Goal: Task Accomplishment & Management: Check status

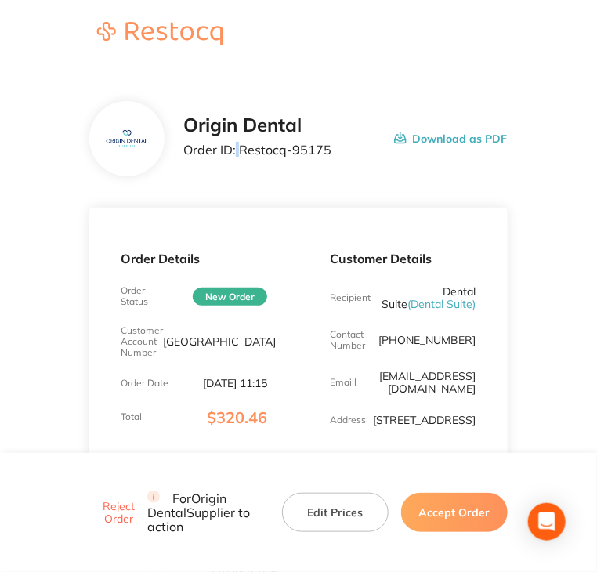
click at [240, 151] on p "Order ID: Restocq- 95175" at bounding box center [257, 150] width 148 height 14
click at [241, 151] on p "Order ID: Restocq- 95175" at bounding box center [257, 150] width 148 height 14
click at [241, 150] on p "Order ID: Restocq- 95175" at bounding box center [257, 150] width 148 height 14
click at [243, 147] on p "Order ID: Restocq- 95175" at bounding box center [257, 150] width 148 height 14
drag, startPoint x: 243, startPoint y: 147, endPoint x: 315, endPoint y: 143, distance: 72.2
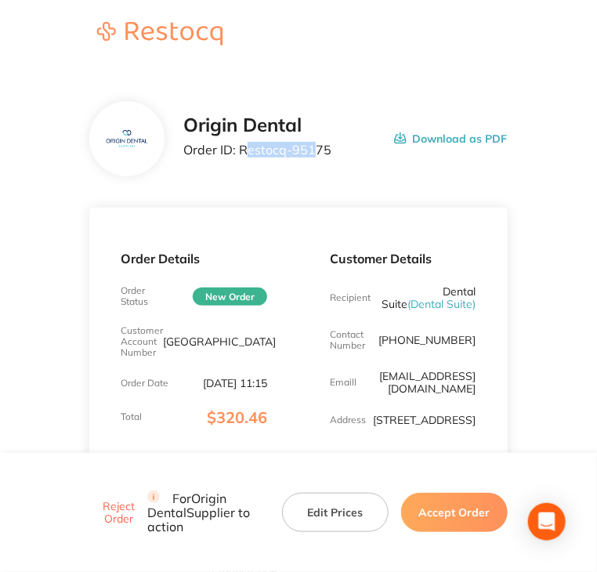
click at [315, 143] on p "Order ID: Restocq- 95175" at bounding box center [257, 150] width 148 height 14
click at [329, 147] on div "Origin Dental Order ID: Restocq- 95175 Download as PDF" at bounding box center [345, 138] width 324 height 49
drag, startPoint x: 308, startPoint y: 149, endPoint x: 241, endPoint y: 150, distance: 67.4
click at [241, 150] on p "Order ID: Restocq- 95175" at bounding box center [257, 150] width 148 height 14
copy p "Restocq- 95175"
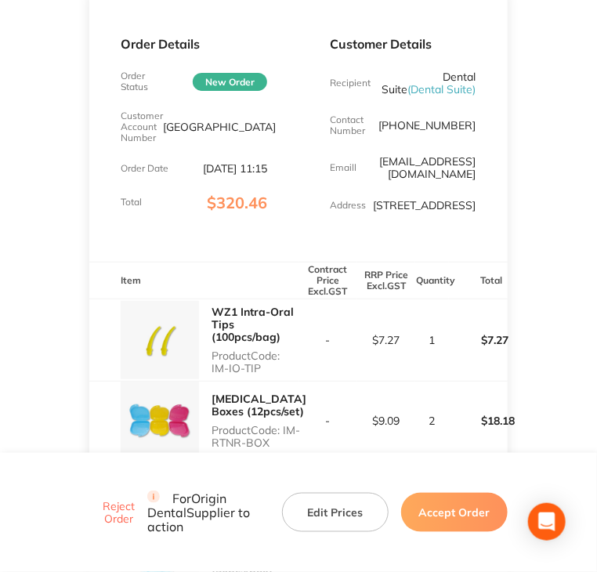
scroll to position [235, 0]
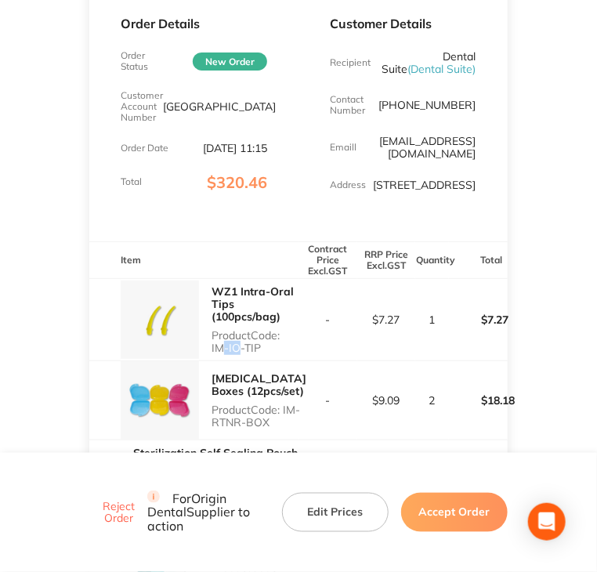
drag, startPoint x: 215, startPoint y: 361, endPoint x: 236, endPoint y: 358, distance: 21.4
click at [231, 354] on p "Product Code: IM-IO-TIP" at bounding box center [255, 341] width 87 height 25
drag, startPoint x: 257, startPoint y: 361, endPoint x: 208, endPoint y: 363, distance: 48.6
click at [208, 360] on div "WZ1 Intra-Oral Tips (100pcs/bag) Product Code: IM-IO-TIP" at bounding box center [193, 320] width 209 height 82
copy p "IM-IO-TIP"
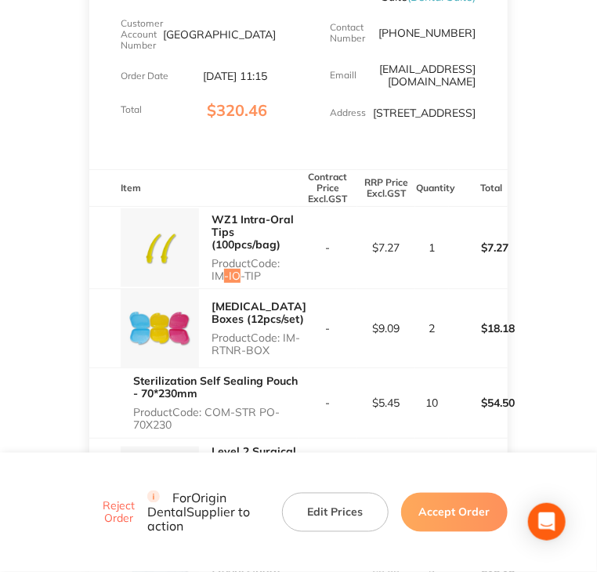
scroll to position [313, 0]
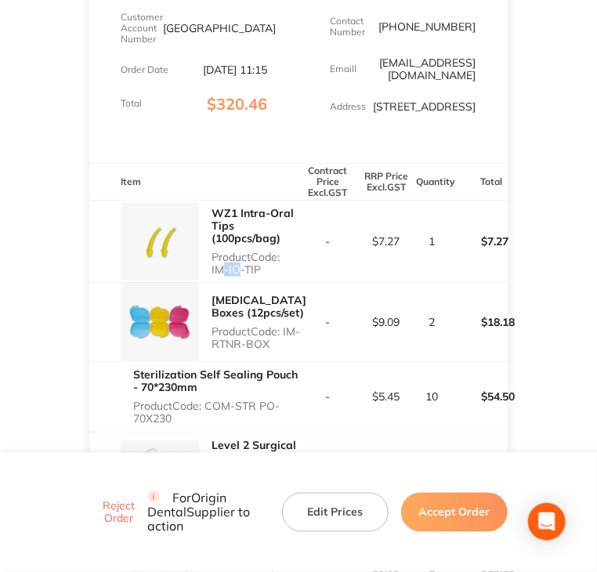
drag, startPoint x: 226, startPoint y: 354, endPoint x: 288, endPoint y: 354, distance: 62.7
click at [288, 350] on p "Product Code: IM-RTNR-BOX" at bounding box center [259, 337] width 95 height 25
copy p "IM-RTNR-BOX"
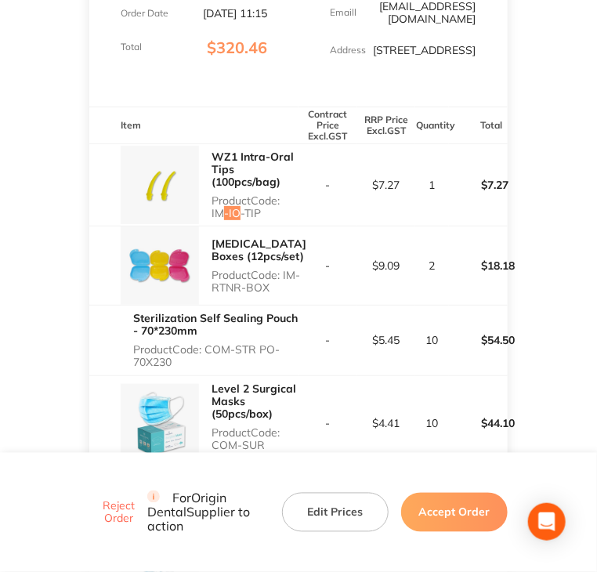
scroll to position [470, 0]
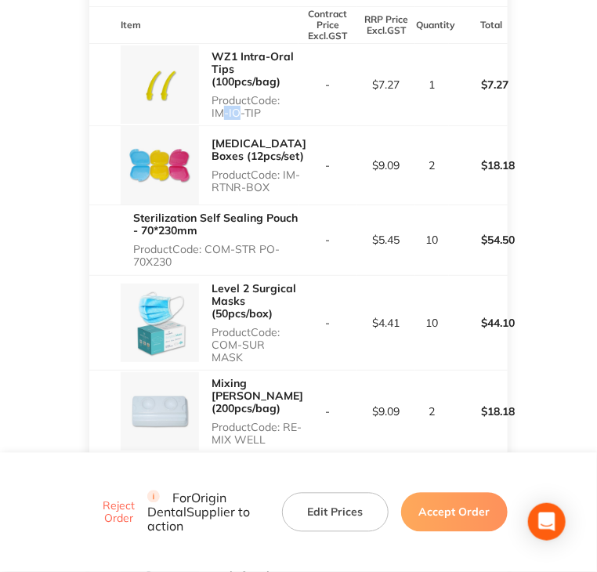
drag, startPoint x: 207, startPoint y: 263, endPoint x: 234, endPoint y: 276, distance: 30.5
click at [234, 268] on p "Product Code: COM-STR PO-70X230" at bounding box center [215, 255] width 165 height 25
copy p "COM-STR PO-70X230"
drag, startPoint x: 213, startPoint y: 356, endPoint x: 297, endPoint y: 362, distance: 84.1
click at [297, 362] on p "Product Code: COM-SUR MASK" at bounding box center [255, 345] width 87 height 38
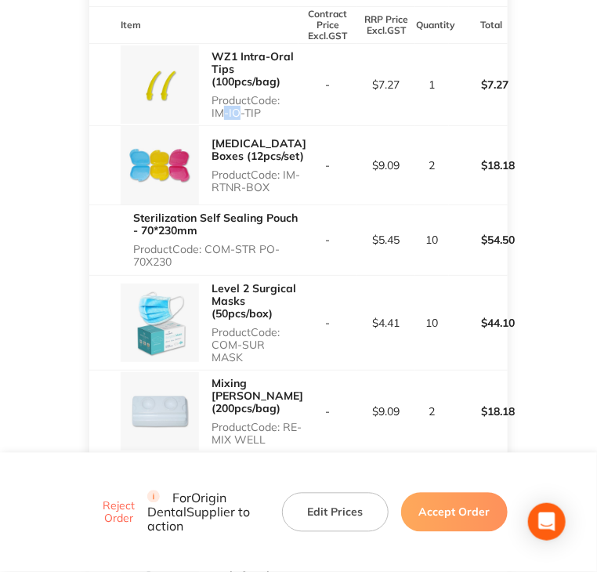
copy p "COM-SUR MASK"
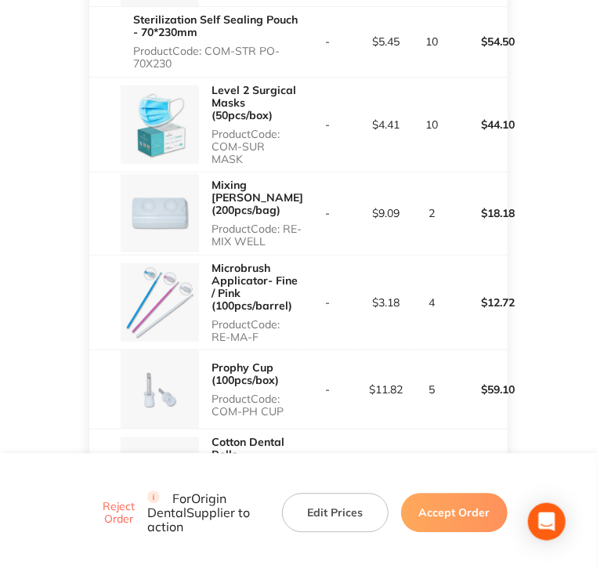
scroll to position [705, 0]
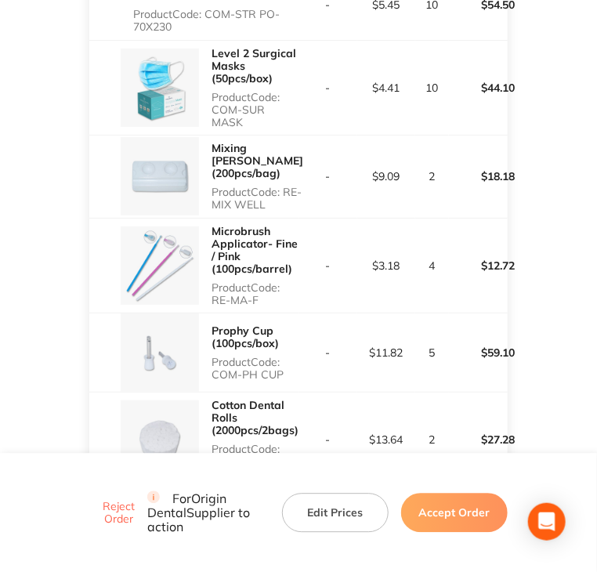
drag, startPoint x: 213, startPoint y: 198, endPoint x: 284, endPoint y: 199, distance: 71.3
click at [284, 199] on p "Product Code: RE-MIX WELL" at bounding box center [258, 198] width 92 height 25
copy p "RE-MIX WELL"
drag, startPoint x: 213, startPoint y: 298, endPoint x: 262, endPoint y: 293, distance: 48.8
click at [262, 293] on p "Product Code: RE-MA-F" at bounding box center [255, 293] width 87 height 25
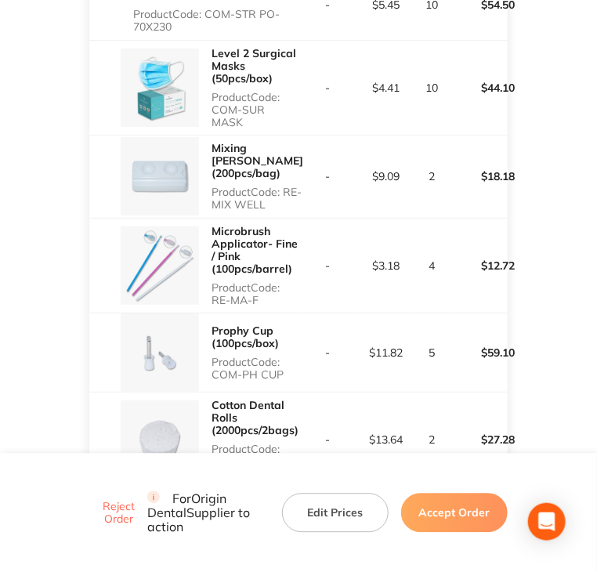
copy p "RE-MA-F"
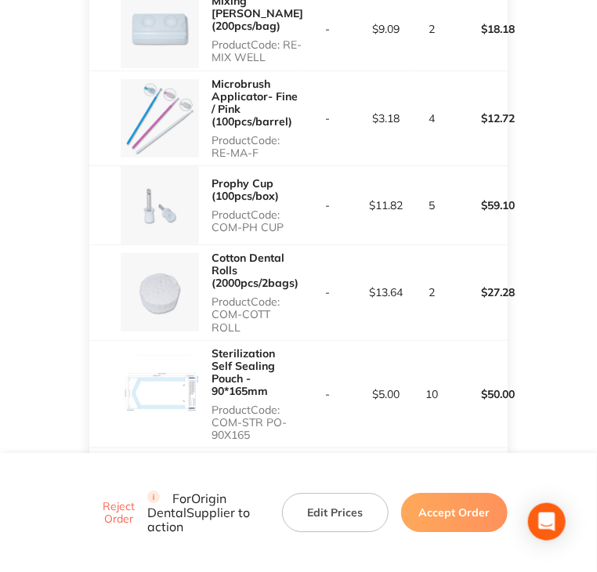
scroll to position [862, 0]
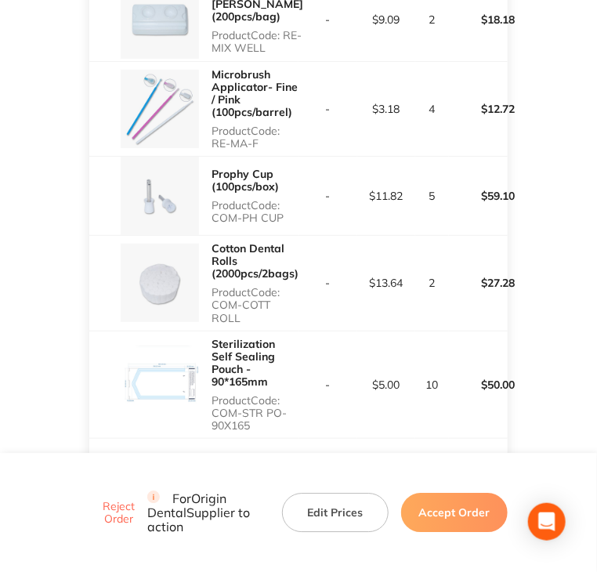
drag, startPoint x: 214, startPoint y: 214, endPoint x: 292, endPoint y: 213, distance: 78.4
click at [292, 213] on p "Product Code: COM-PH CUP" at bounding box center [255, 211] width 87 height 25
copy p "COM-PH CUP"
drag, startPoint x: 213, startPoint y: 302, endPoint x: 238, endPoint y: 313, distance: 27.4
click at [238, 313] on p "Product Code: COM-COTT ROLL" at bounding box center [255, 305] width 87 height 38
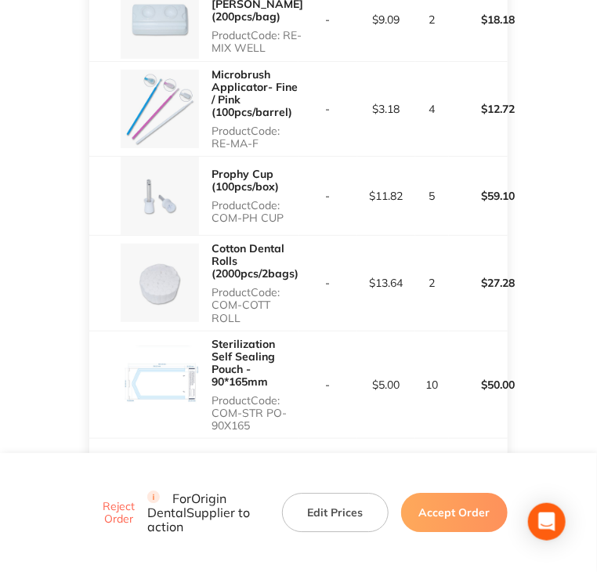
copy p "COM-COTT ROLL"
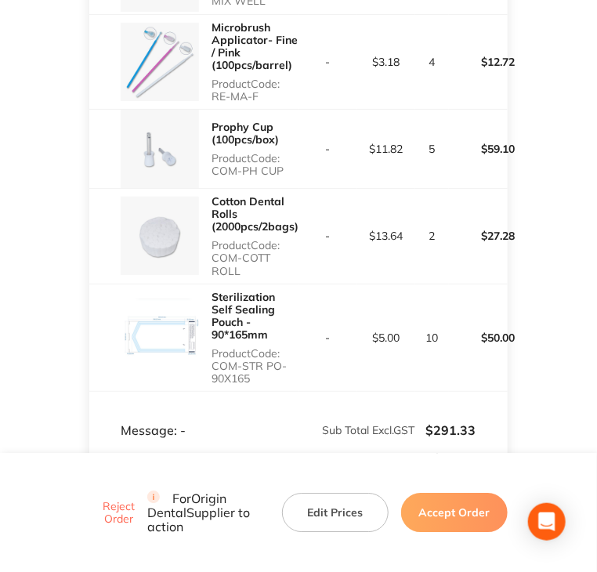
scroll to position [1019, 0]
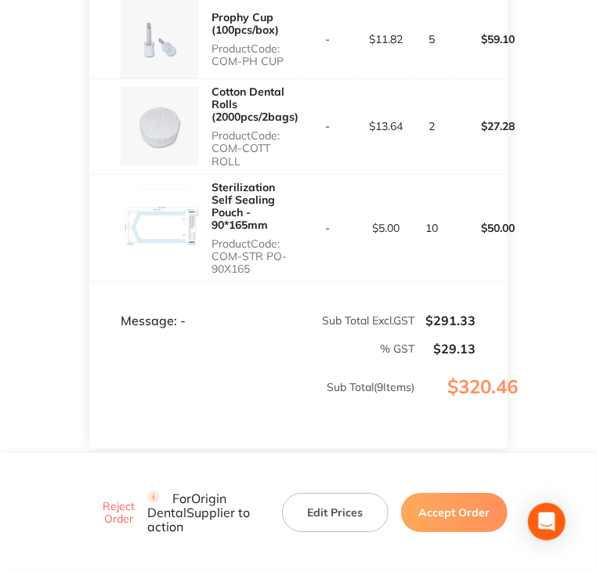
drag, startPoint x: 216, startPoint y: 239, endPoint x: 252, endPoint y: 255, distance: 38.6
click at [252, 255] on p "Product Code: COM-STR PO-90X165" at bounding box center [255, 256] width 87 height 38
click at [216, 239] on div "Sterilization Self Sealing Pouch - 90*165mm Product Code: COM-STR PO-90X165" at bounding box center [193, 228] width 209 height 107
click at [216, 239] on p "Product Code: COM-STR PO-90X165" at bounding box center [255, 256] width 87 height 38
click at [213, 238] on p "Product Code: COM-STR PO-90X165" at bounding box center [255, 256] width 87 height 38
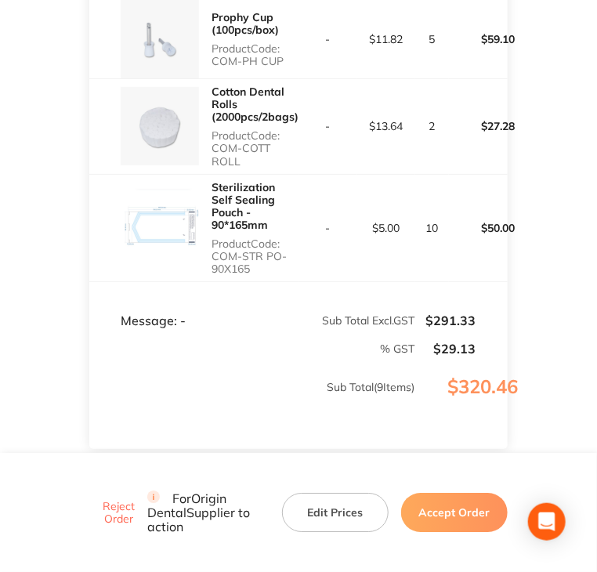
drag, startPoint x: 213, startPoint y: 238, endPoint x: 248, endPoint y: 258, distance: 39.7
click at [248, 258] on p "Product Code: COM-STR PO-90X165" at bounding box center [255, 256] width 87 height 38
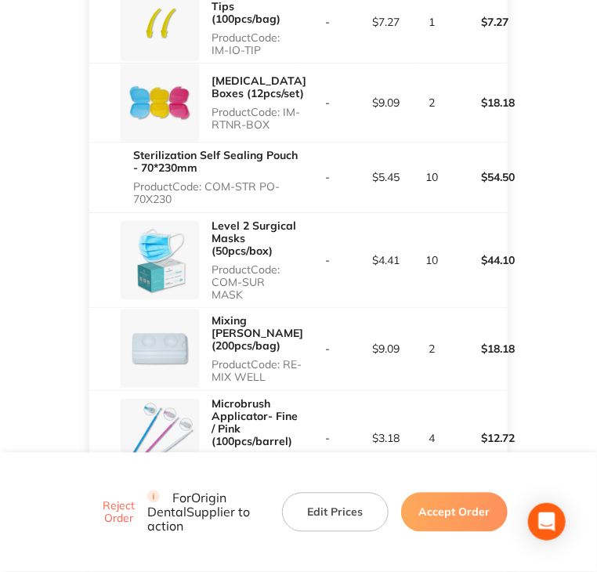
scroll to position [470, 0]
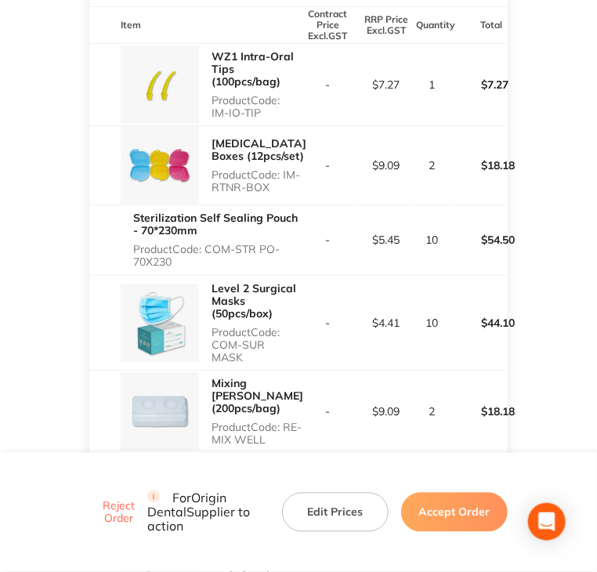
click at [442, 528] on button "Accept Order" at bounding box center [454, 512] width 107 height 39
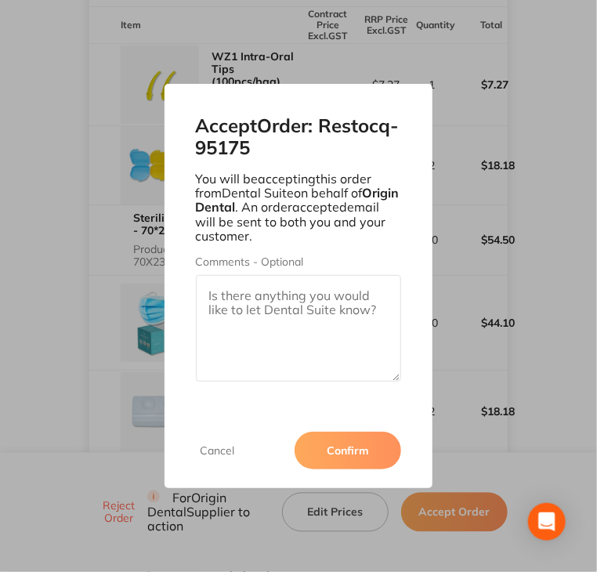
click at [314, 328] on textarea "Comments - Optional" at bounding box center [299, 328] width 206 height 107
paste textarea "SO-00001082"
type textarea "SO-00001082"
click at [357, 442] on button "Confirm" at bounding box center [348, 451] width 107 height 38
